Goal: Task Accomplishment & Management: Complete application form

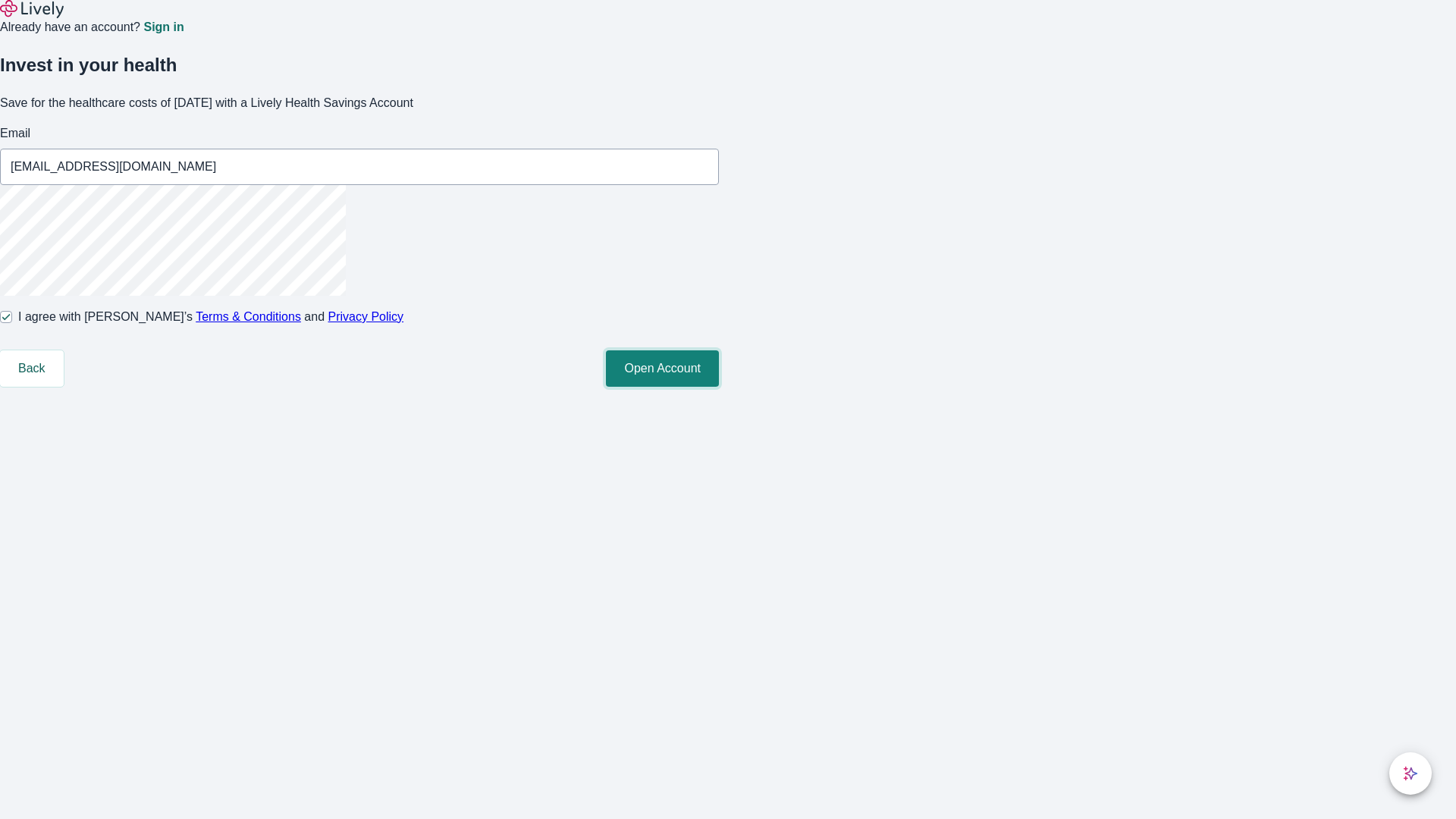
click at [719, 387] on button "Open Account" at bounding box center [663, 369] width 113 height 37
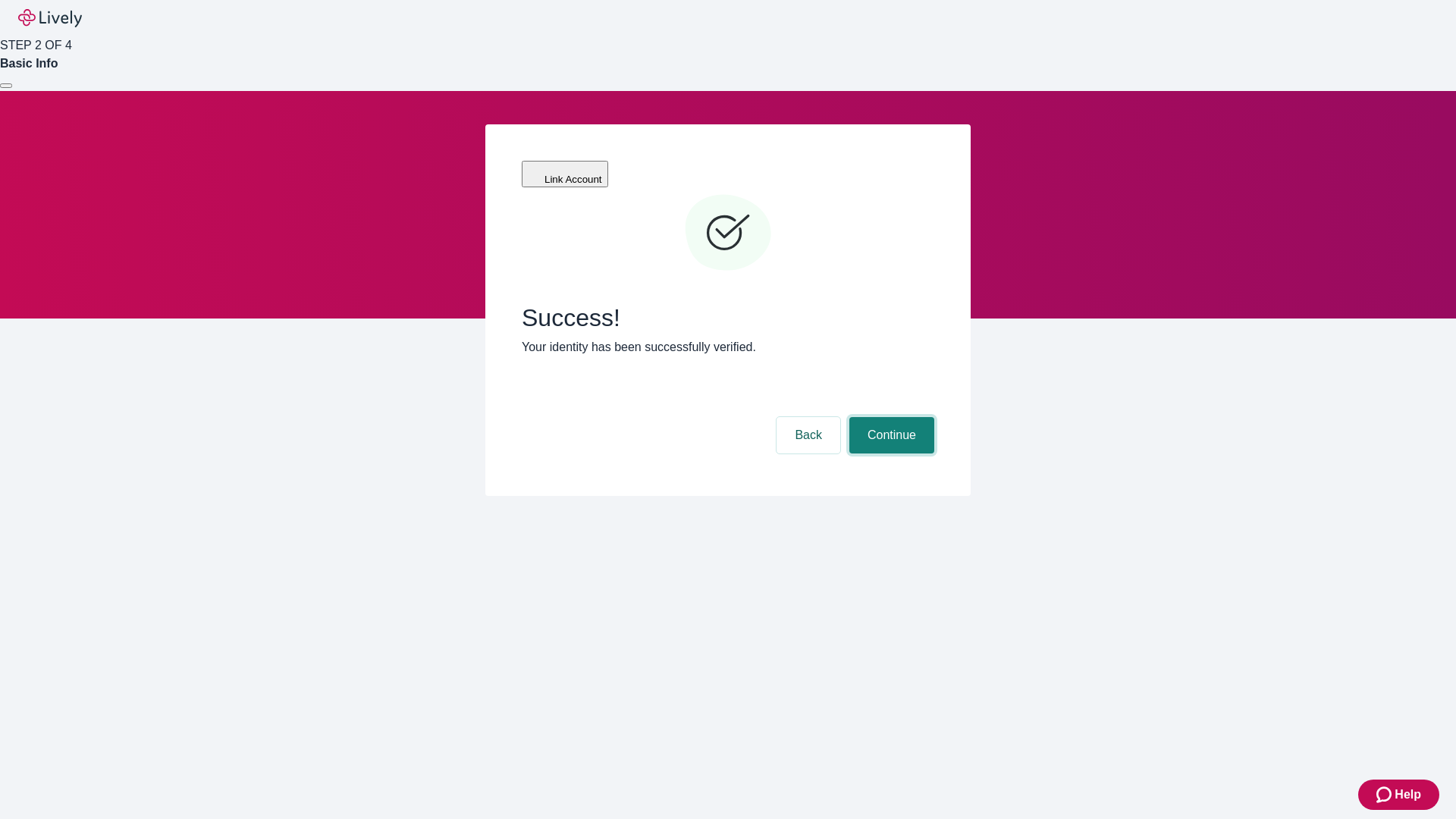
click at [890, 417] on button "Continue" at bounding box center [892, 436] width 85 height 37
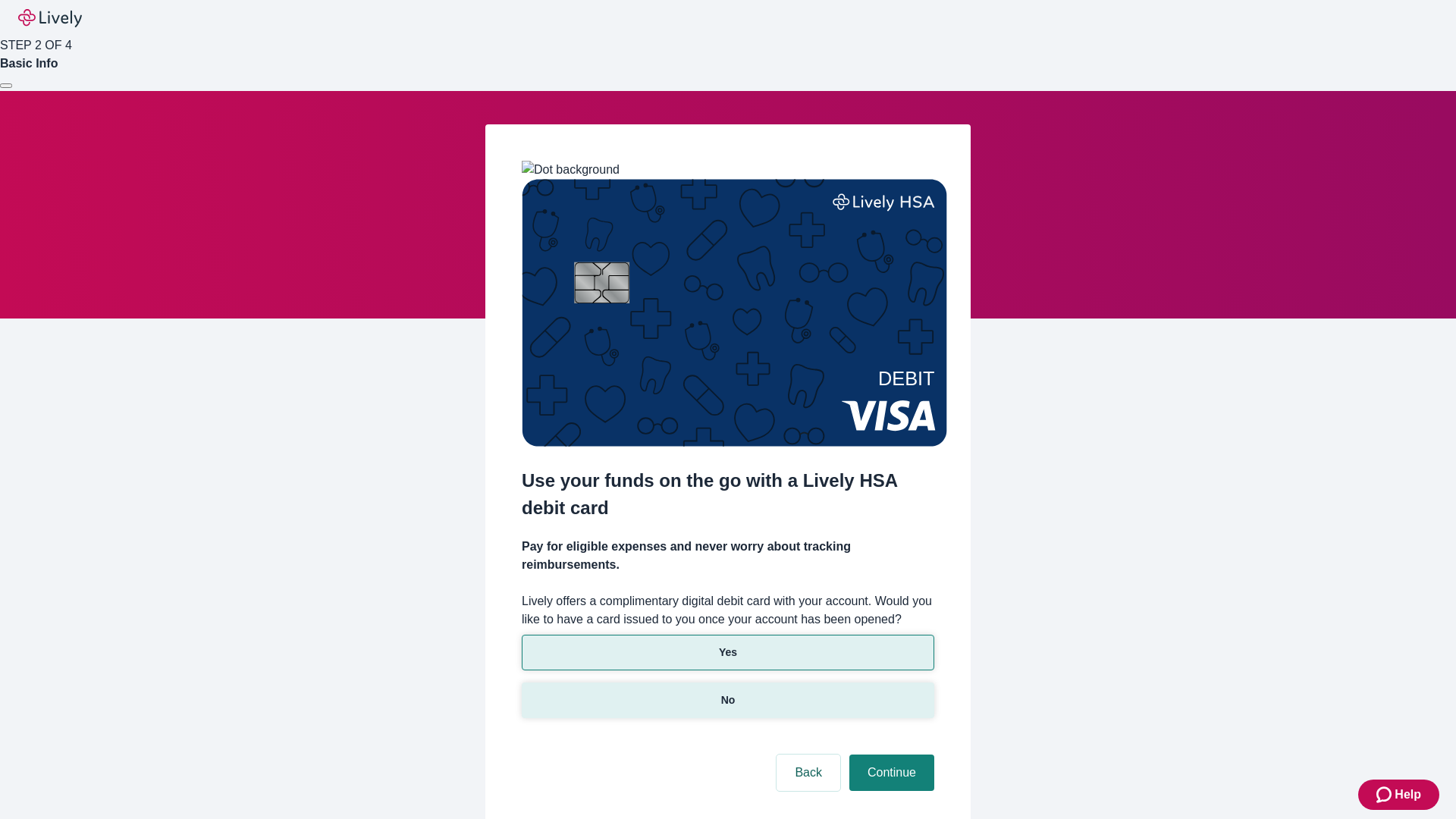
click at [727, 692] on p "No" at bounding box center [728, 700] width 15 height 16
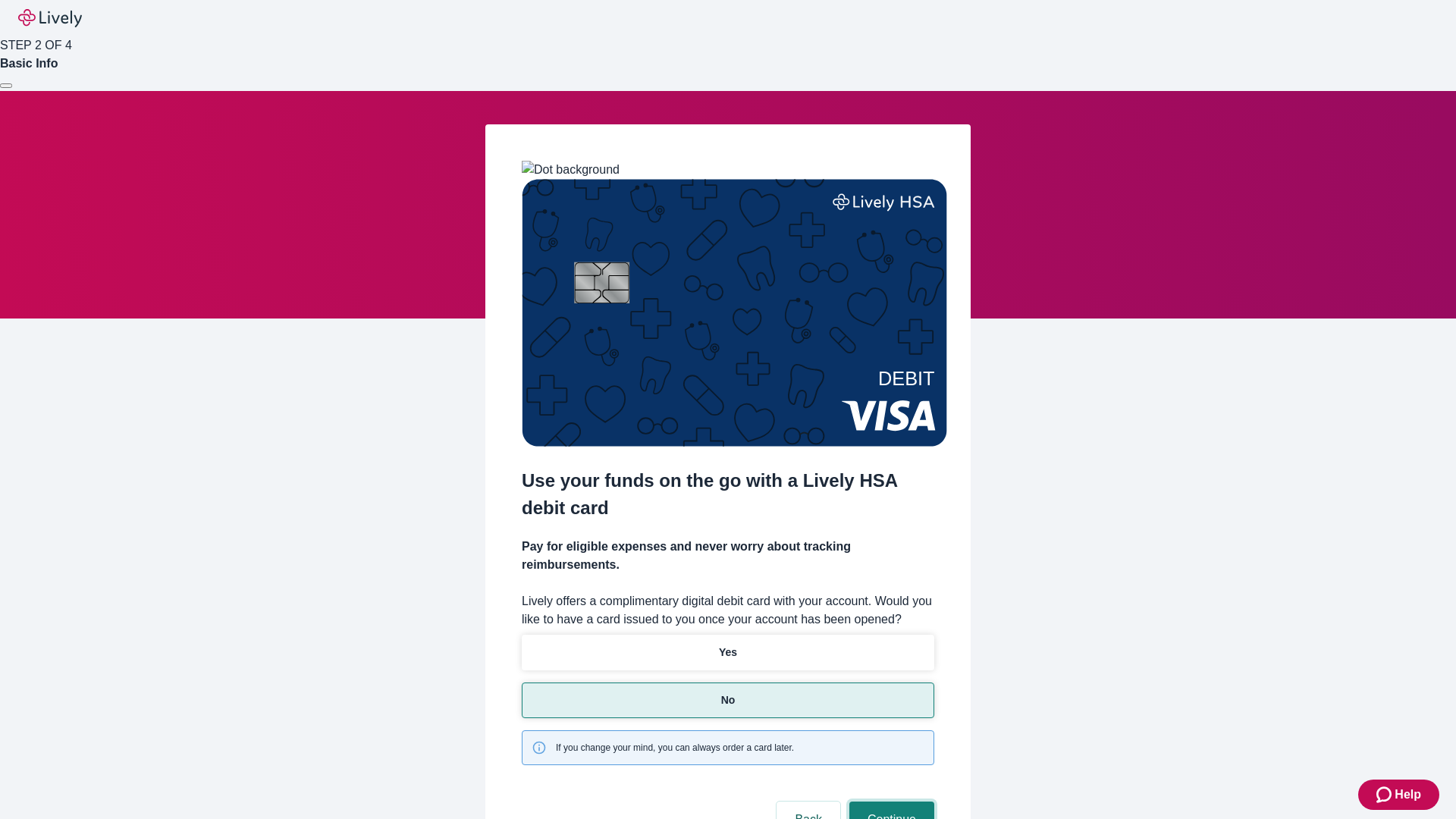
click at [890, 802] on button "Continue" at bounding box center [892, 820] width 85 height 37
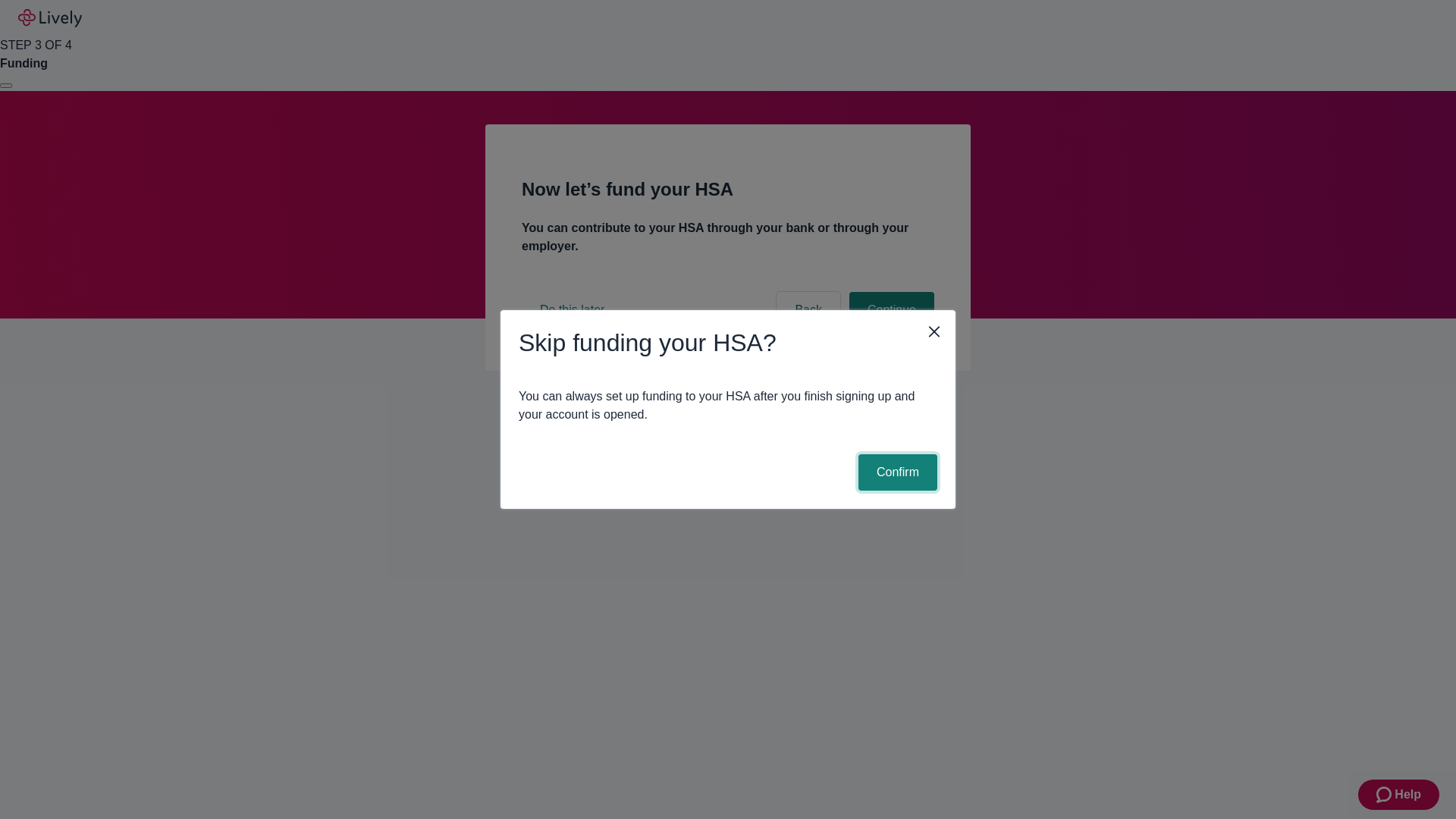
click at [896, 472] on button "Confirm" at bounding box center [898, 472] width 79 height 37
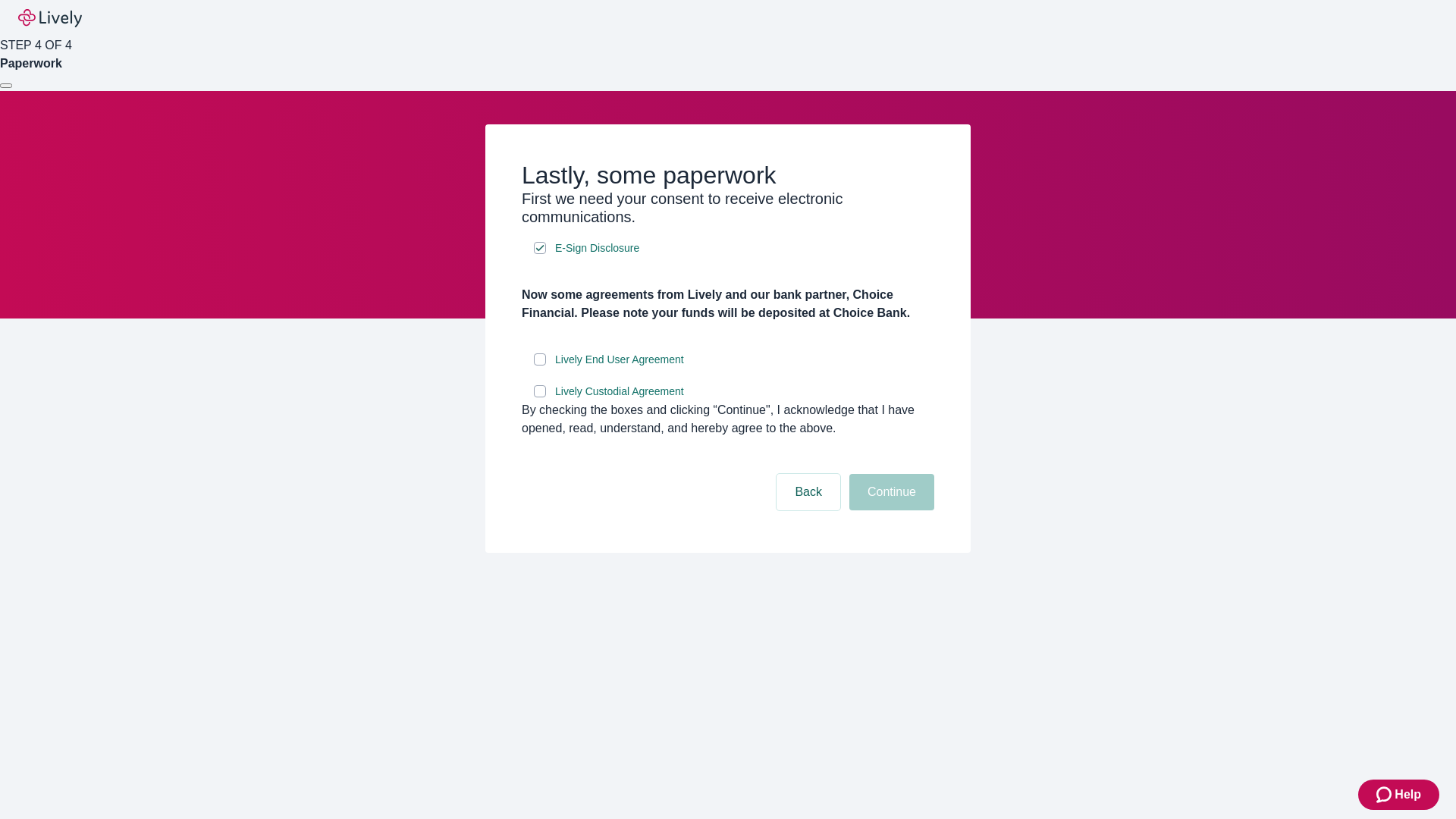
click at [540, 365] on input "Lively End User Agreement" at bounding box center [540, 359] width 12 height 12
checkbox input "true"
click at [540, 397] on input "Lively Custodial Agreement" at bounding box center [540, 391] width 12 height 12
checkbox input "true"
click at [890, 510] on button "Continue" at bounding box center [892, 492] width 85 height 37
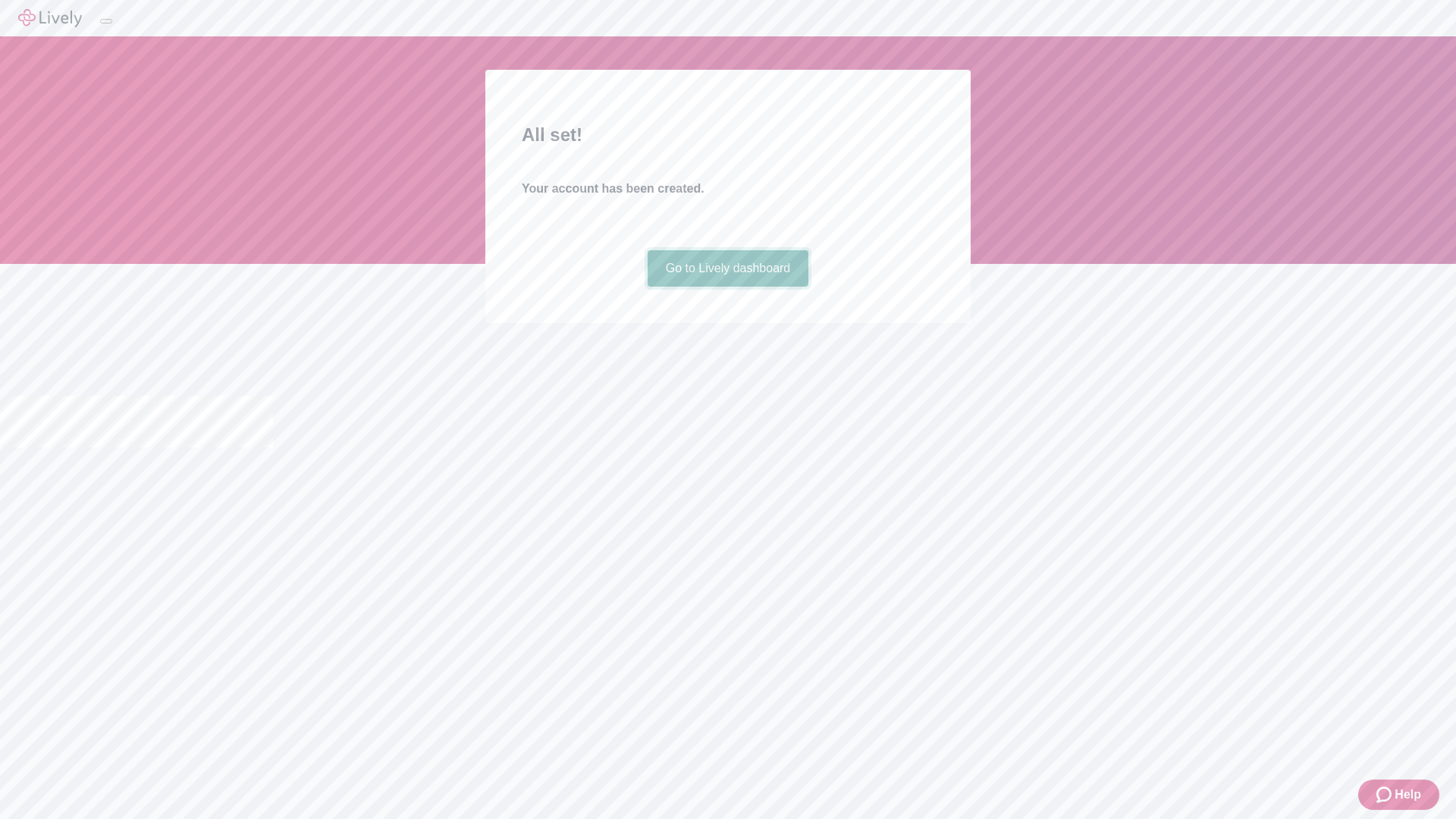
click at [727, 287] on link "Go to Lively dashboard" at bounding box center [729, 269] width 162 height 37
